Goal: Task Accomplishment & Management: Complete application form

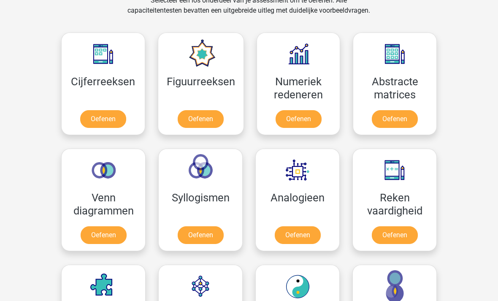
scroll to position [361, 0]
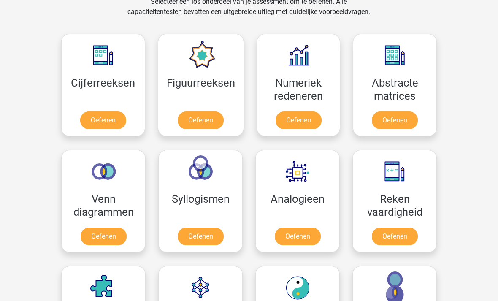
click at [205, 117] on link "Oefenen" at bounding box center [201, 121] width 46 height 18
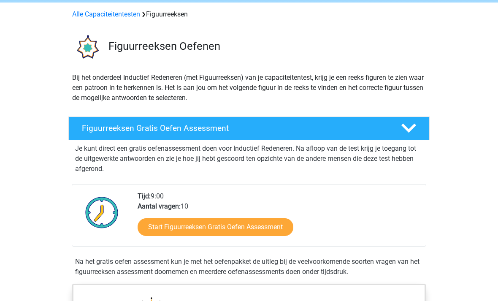
scroll to position [31, 0]
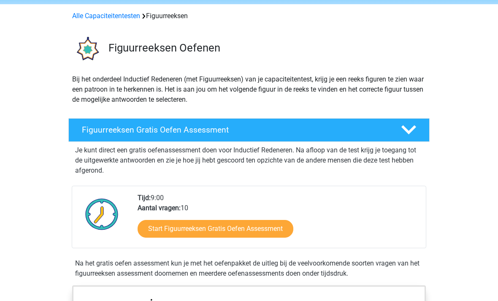
click at [154, 233] on link "Start Figuurreeksen Gratis Oefen Assessment" at bounding box center [215, 229] width 156 height 18
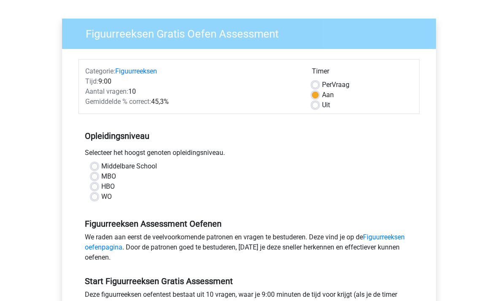
scroll to position [54, 0]
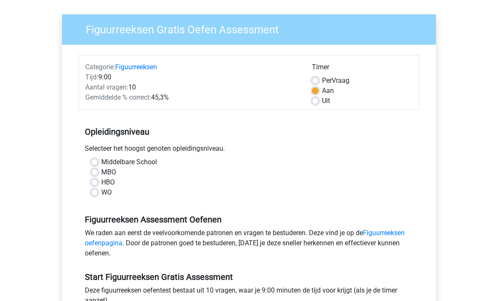
click at [101, 164] on label "Middelbare School" at bounding box center [129, 162] width 56 height 10
click at [97, 164] on input "Middelbare School" at bounding box center [94, 161] width 7 height 8
radio input "true"
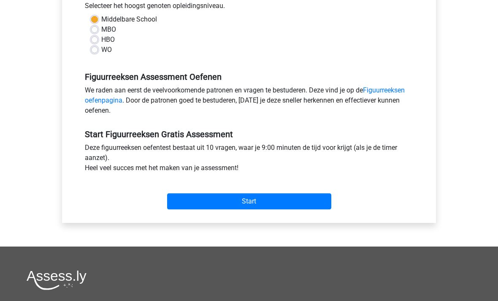
scroll to position [199, 0]
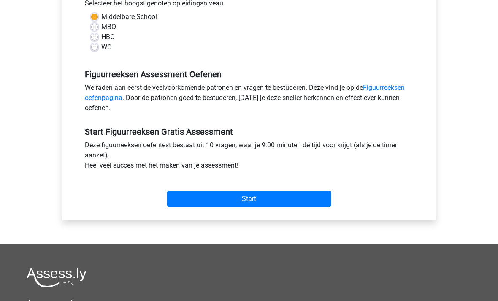
click at [174, 206] on input "Start" at bounding box center [249, 199] width 164 height 16
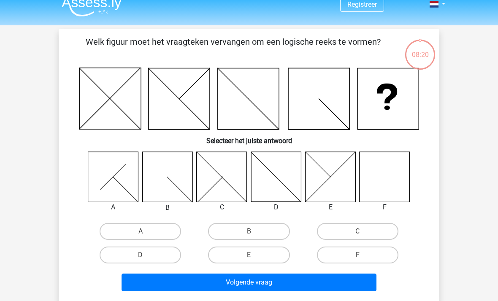
scroll to position [10, 0]
click at [399, 186] on icon at bounding box center [384, 176] width 50 height 50
click at [364, 256] on label "F" at bounding box center [357, 254] width 81 height 17
click at [363, 256] on input "F" at bounding box center [359, 257] width 5 height 5
radio input "true"
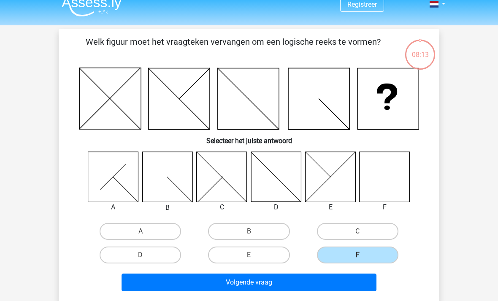
click at [353, 283] on button "Volgende vraag" at bounding box center [248, 282] width 255 height 18
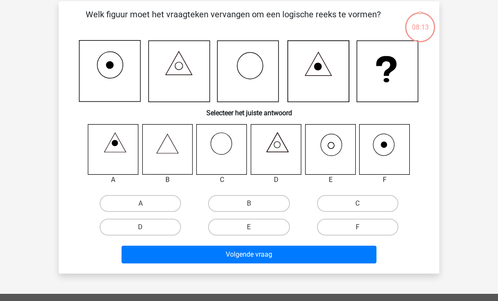
scroll to position [39, 0]
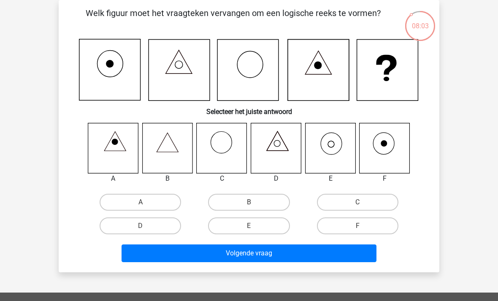
click at [164, 144] on icon at bounding box center [167, 148] width 50 height 50
click at [241, 200] on label "B" at bounding box center [248, 202] width 81 height 17
click at [249, 202] on input "B" at bounding box center [251, 204] width 5 height 5
radio input "true"
click at [209, 255] on button "Volgende vraag" at bounding box center [248, 253] width 255 height 18
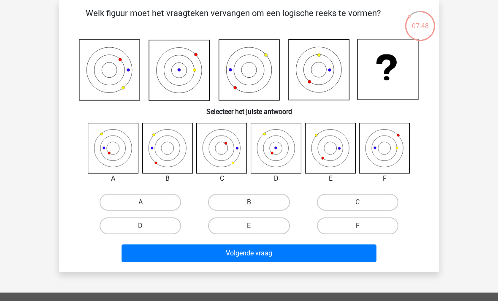
click at [393, 152] on icon at bounding box center [384, 148] width 50 height 50
click at [388, 154] on icon at bounding box center [384, 148] width 50 height 50
click at [341, 223] on label "F" at bounding box center [357, 225] width 81 height 17
click at [357, 226] on input "F" at bounding box center [359, 228] width 5 height 5
radio input "true"
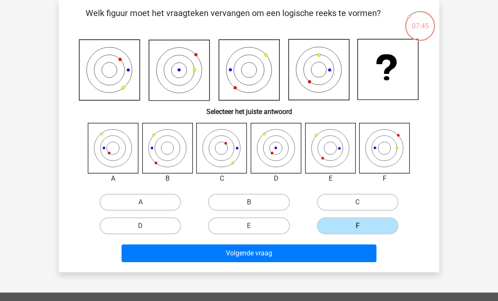
click at [263, 267] on div "Welk figuur moet het vraagteken vervangen om een logische reeks te vormen? Sele…" at bounding box center [249, 136] width 380 height 272
click at [251, 249] on button "Volgende vraag" at bounding box center [248, 253] width 255 height 18
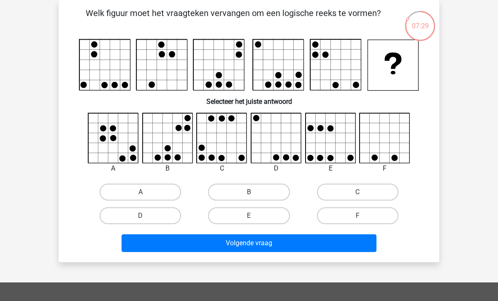
click at [215, 123] on icon at bounding box center [222, 138] width 50 height 50
click at [359, 199] on label "C" at bounding box center [357, 191] width 81 height 17
click at [359, 197] on input "C" at bounding box center [359, 194] width 5 height 5
radio input "true"
click at [228, 251] on button "Volgende vraag" at bounding box center [248, 243] width 255 height 18
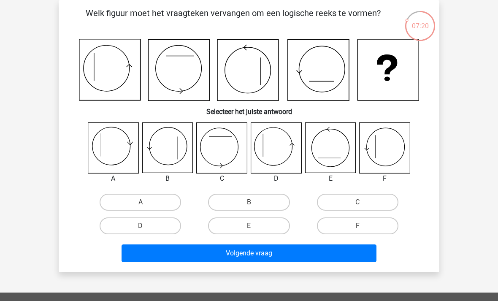
click at [121, 201] on label "A" at bounding box center [140, 202] width 81 height 17
click at [140, 202] on input "A" at bounding box center [142, 204] width 5 height 5
radio input "true"
click at [158, 251] on button "Volgende vraag" at bounding box center [248, 253] width 255 height 18
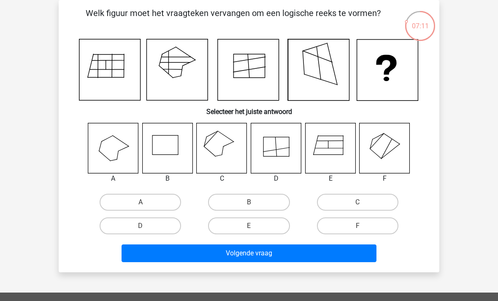
click at [247, 222] on label "E" at bounding box center [248, 225] width 81 height 17
click at [249, 226] on input "E" at bounding box center [251, 228] width 5 height 5
radio input "true"
click at [221, 253] on button "Volgende vraag" at bounding box center [248, 253] width 255 height 18
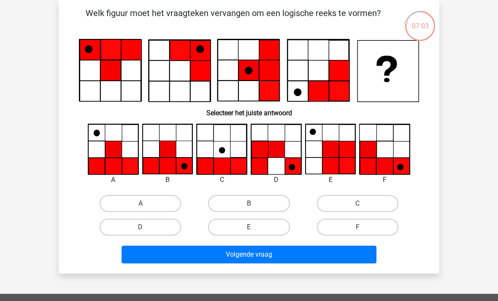
click at [137, 205] on label "A" at bounding box center [140, 203] width 81 height 17
click at [140, 205] on input "A" at bounding box center [142, 205] width 5 height 5
radio input "true"
click at [165, 255] on button "Volgende vraag" at bounding box center [248, 254] width 255 height 18
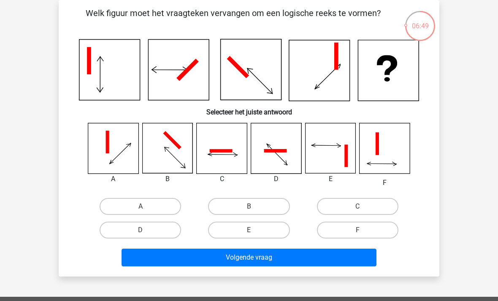
click at [349, 214] on label "C" at bounding box center [357, 206] width 81 height 17
click at [357, 212] on input "C" at bounding box center [359, 208] width 5 height 5
radio input "true"
click at [243, 256] on button "Volgende vraag" at bounding box center [248, 257] width 255 height 18
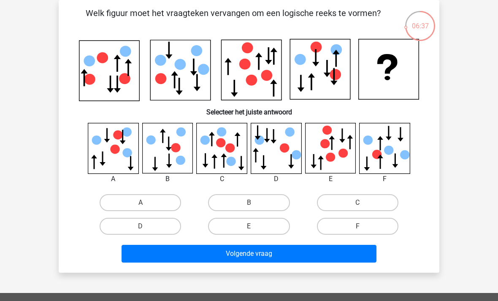
click at [343, 224] on label "F" at bounding box center [357, 226] width 81 height 17
click at [357, 226] on input "F" at bounding box center [359, 228] width 5 height 5
radio input "true"
click at [283, 255] on button "Volgende vraag" at bounding box center [248, 254] width 255 height 18
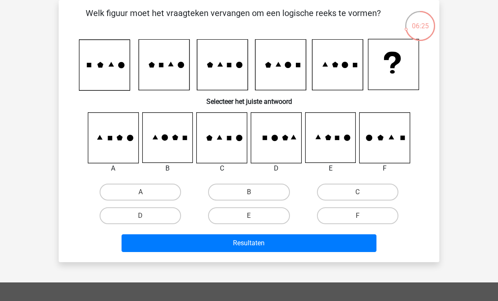
click at [339, 218] on label "F" at bounding box center [357, 215] width 81 height 17
click at [357, 218] on input "F" at bounding box center [359, 218] width 5 height 5
radio input "true"
click at [269, 251] on button "Resultaten" at bounding box center [248, 243] width 255 height 18
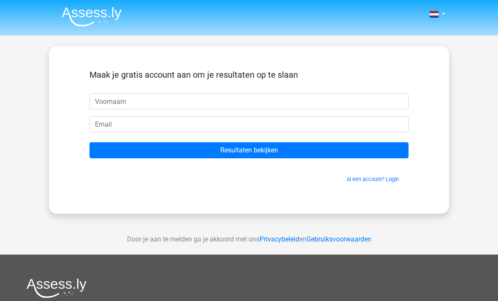
click at [105, 101] on input "text" at bounding box center [248, 101] width 319 height 16
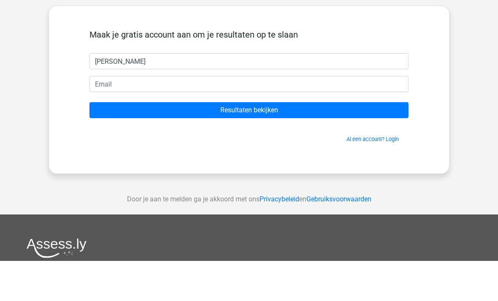
type input "[PERSON_NAME]"
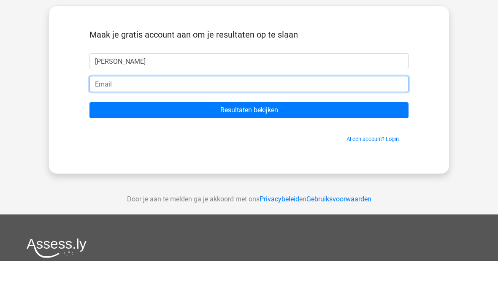
click at [132, 116] on input "email" at bounding box center [248, 124] width 319 height 16
type input "[EMAIL_ADDRESS][DOMAIN_NAME]"
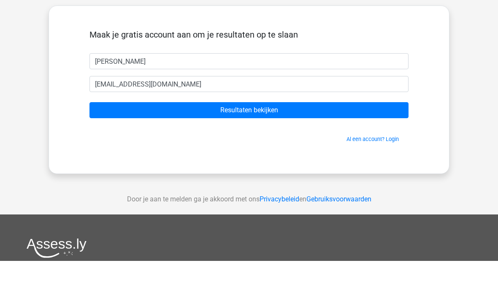
click at [226, 142] on input "Resultaten bekijken" at bounding box center [248, 150] width 319 height 16
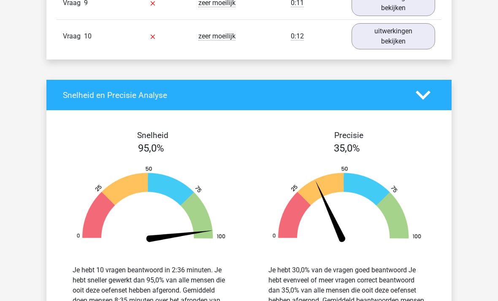
scroll to position [936, 0]
